Goal: Task Accomplishment & Management: Complete application form

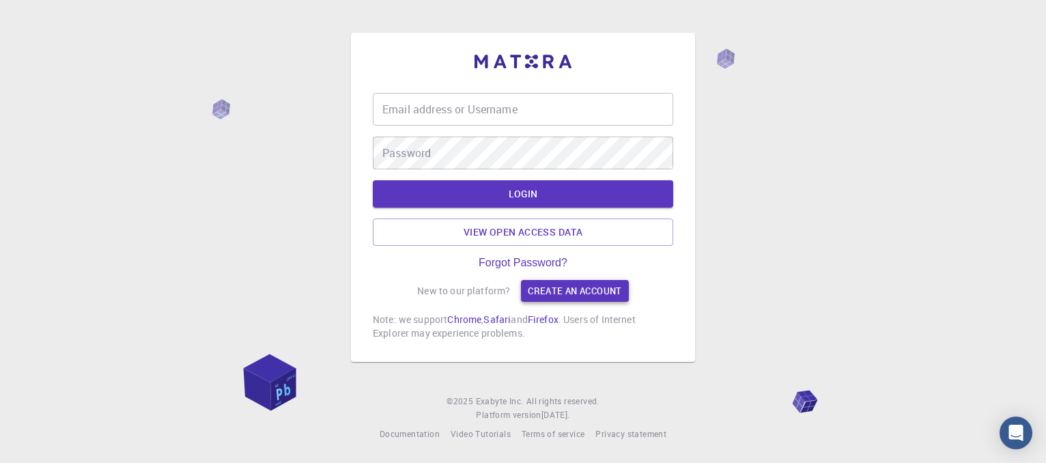
click at [596, 283] on link "Create an account" at bounding box center [574, 291] width 107 height 22
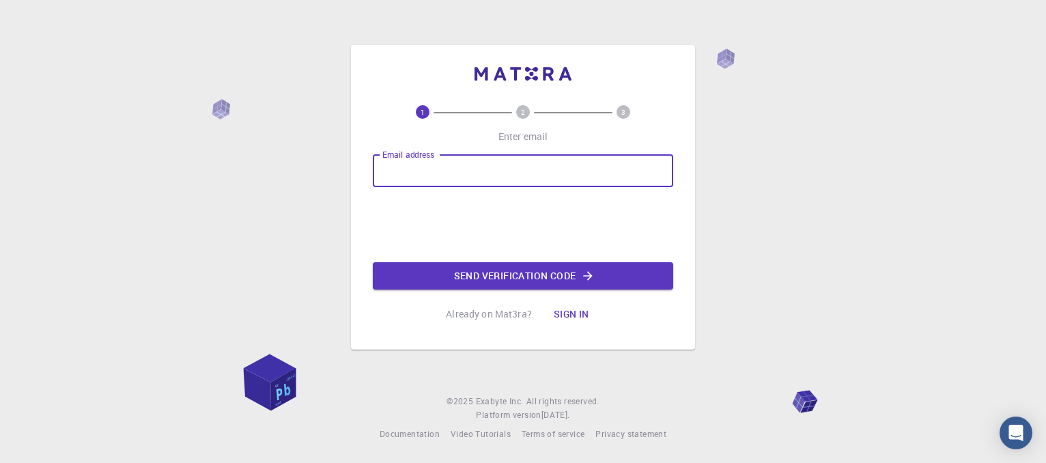
click at [439, 175] on input "Email address" at bounding box center [523, 170] width 300 height 33
type input "[EMAIL_ADDRESS][DOMAIN_NAME]"
